Goal: Navigation & Orientation: Understand site structure

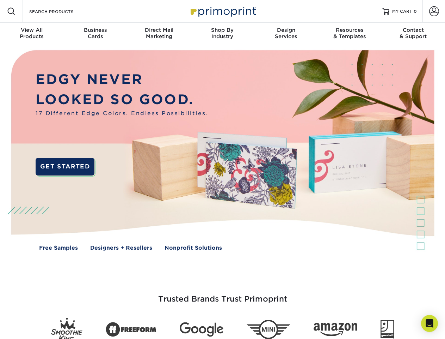
click at [223, 169] on img at bounding box center [222, 155] width 441 height 220
click at [11, 11] on span at bounding box center [11, 11] width 8 height 8
click at [434, 11] on span at bounding box center [434, 11] width 10 height 10
click at [32, 34] on div "View All Products" at bounding box center [31, 33] width 63 height 13
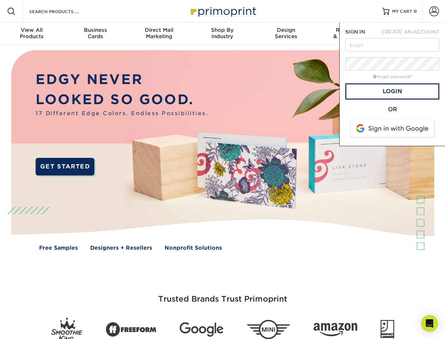
click at [95, 34] on div "Business Cards" at bounding box center [94, 33] width 63 height 13
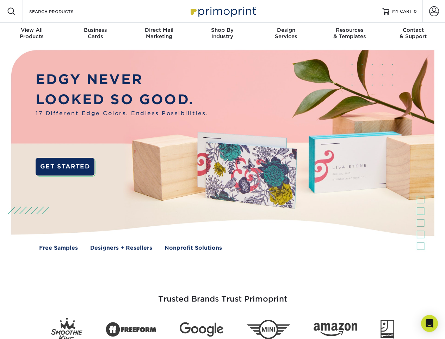
click at [159, 34] on div "Direct Mail Marketing" at bounding box center [158, 33] width 63 height 13
click at [223, 34] on div "Shop By Industry" at bounding box center [222, 33] width 63 height 13
click at [286, 34] on div "Design Services" at bounding box center [286, 33] width 63 height 13
click at [350, 34] on div "Resources & Templates" at bounding box center [349, 33] width 63 height 13
click at [414, 34] on div "Contact & Support" at bounding box center [413, 33] width 63 height 13
